Goal: Task Accomplishment & Management: Use online tool/utility

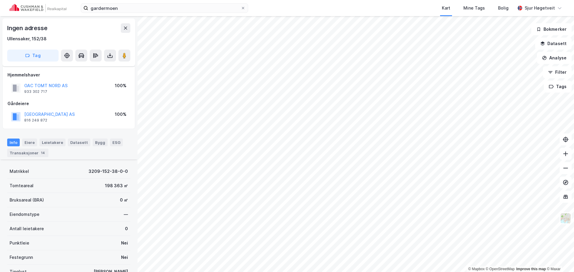
scroll to position [83, 0]
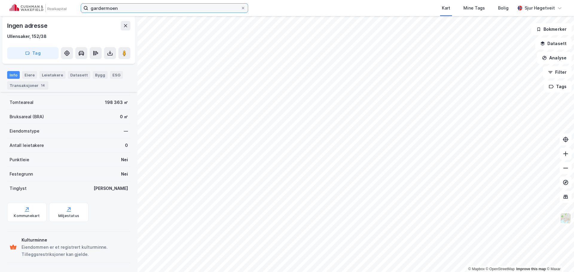
click at [158, 10] on input "gardermoen" at bounding box center [164, 8] width 152 height 9
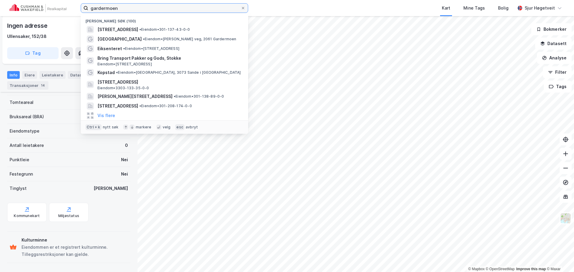
click at [158, 10] on input "gardermoen" at bounding box center [164, 8] width 152 height 9
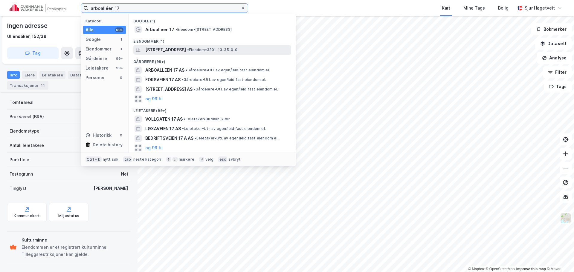
type input "arboalléen 17"
click at [186, 50] on span "[STREET_ADDRESS]" at bounding box center [165, 49] width 41 height 7
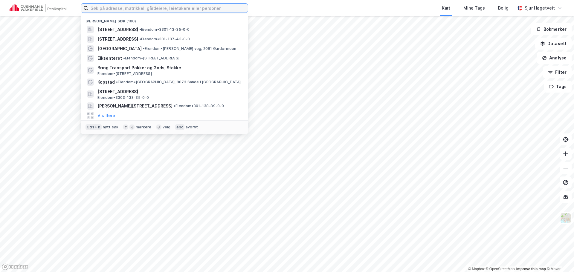
click at [219, 9] on input at bounding box center [168, 8] width 160 height 9
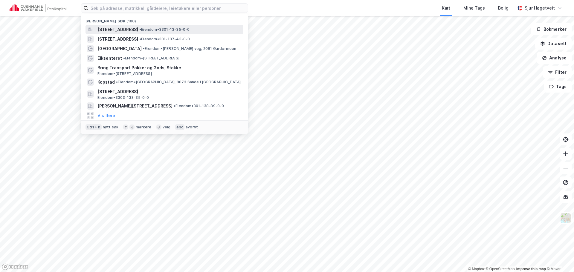
click at [190, 27] on span "• Eiendom • 3301-13-35-0-0" at bounding box center [164, 29] width 50 height 5
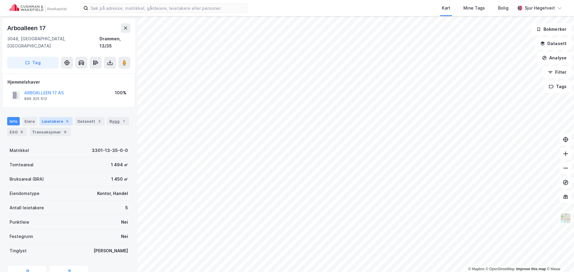
click at [66, 117] on div "Leietakere 5" at bounding box center [55, 121] width 33 height 8
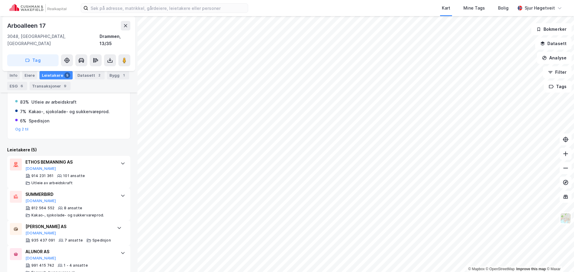
scroll to position [73, 0]
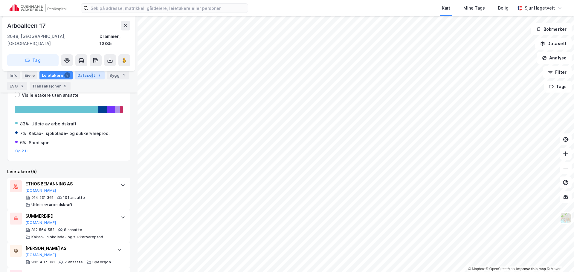
click at [89, 77] on div "Datasett 2" at bounding box center [90, 75] width 30 height 8
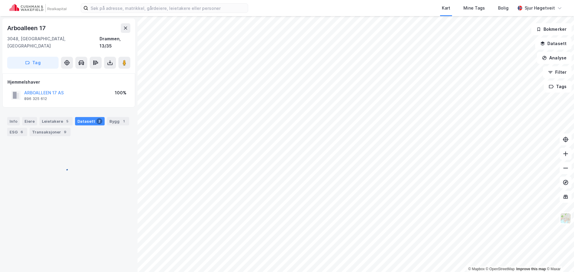
click at [98, 127] on div "Info [PERSON_NAME] 5 Datasett 2 Bygg 1 ESG 6 Transaksjoner 9" at bounding box center [68, 126] width 123 height 19
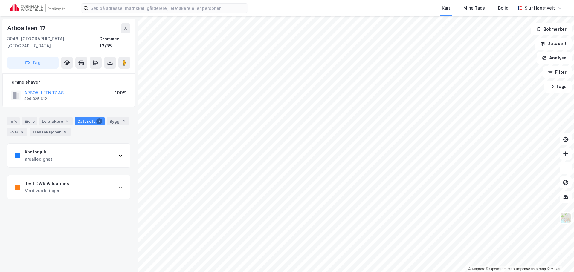
click at [100, 150] on div "Kontor juli arealledighet" at bounding box center [68, 156] width 122 height 24
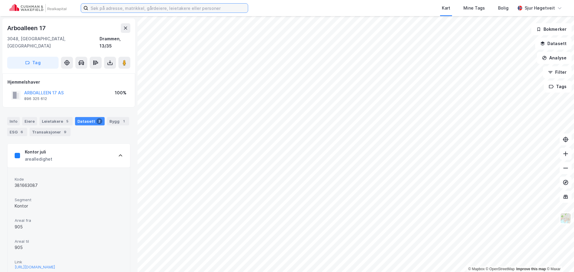
click at [154, 8] on input at bounding box center [168, 8] width 160 height 9
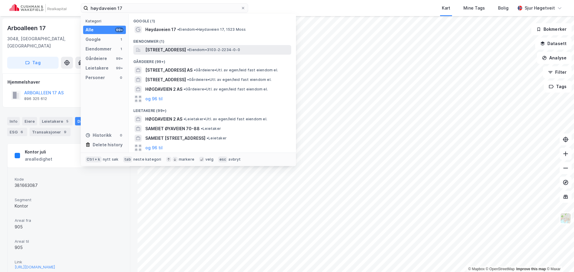
click at [201, 45] on div "[STREET_ADDRESS] • Eiendom • 3103-2-2234-0-0" at bounding box center [212, 50] width 158 height 10
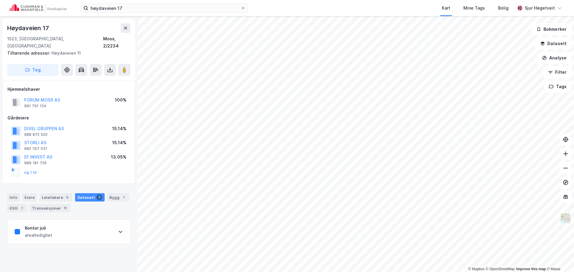
click at [47, 225] on div "Kontor juli" at bounding box center [38, 228] width 27 height 7
click at [72, 222] on div "Kontor juli arealledighet" at bounding box center [68, 232] width 122 height 24
click at [14, 193] on div "Info" at bounding box center [13, 197] width 13 height 8
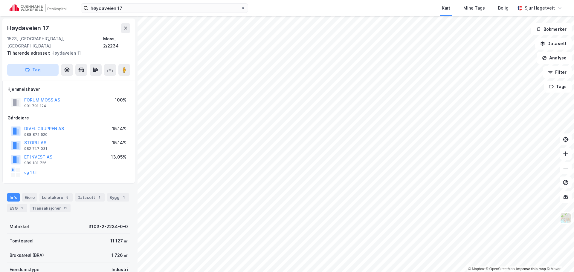
click at [41, 64] on button "Tag" at bounding box center [32, 70] width 51 height 12
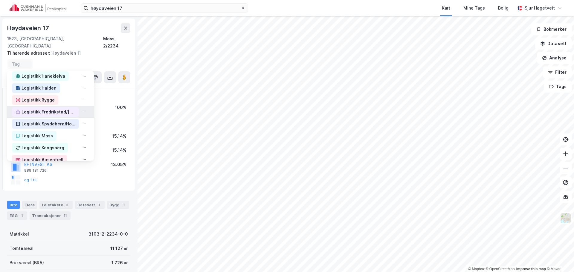
scroll to position [152, 0]
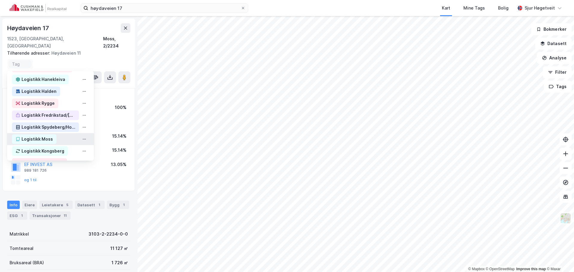
click at [58, 133] on div "Logistikk Moss" at bounding box center [50, 139] width 87 height 12
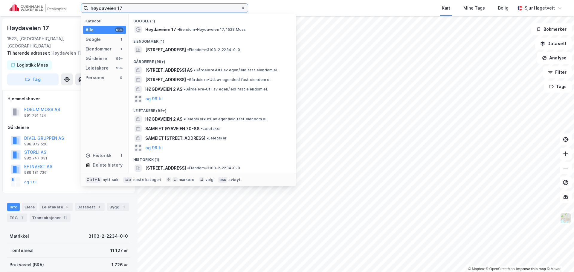
click at [191, 10] on input "høydaveien 17" at bounding box center [164, 8] width 152 height 9
click at [191, 12] on input "høydaveien 17" at bounding box center [164, 8] width 152 height 9
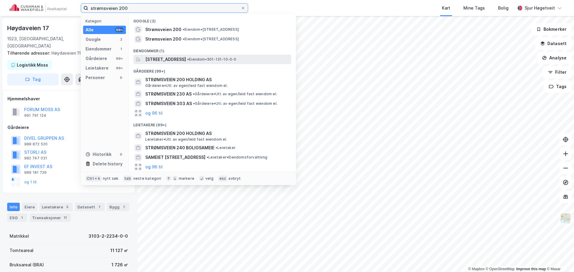
type input "strømsveien 200"
click at [186, 61] on span "[STREET_ADDRESS]" at bounding box center [165, 59] width 41 height 7
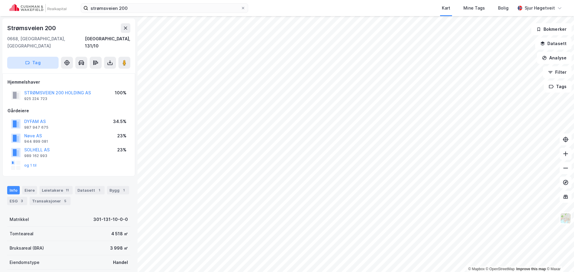
click at [44, 57] on button "Tag" at bounding box center [32, 63] width 51 height 12
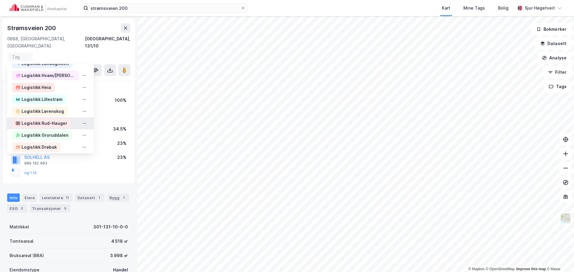
scroll to position [421, 0]
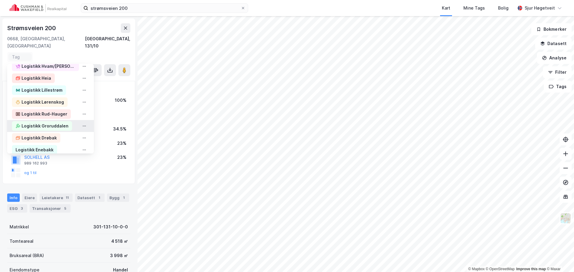
click at [59, 122] on div "Logistikk Groruddalen" at bounding box center [45, 125] width 47 height 7
